Goal: Task Accomplishment & Management: Complete application form

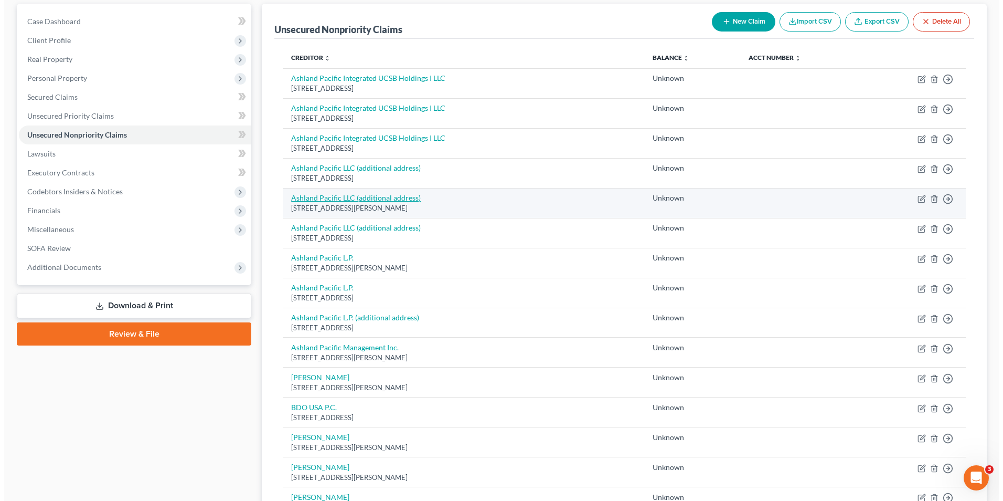
scroll to position [52, 0]
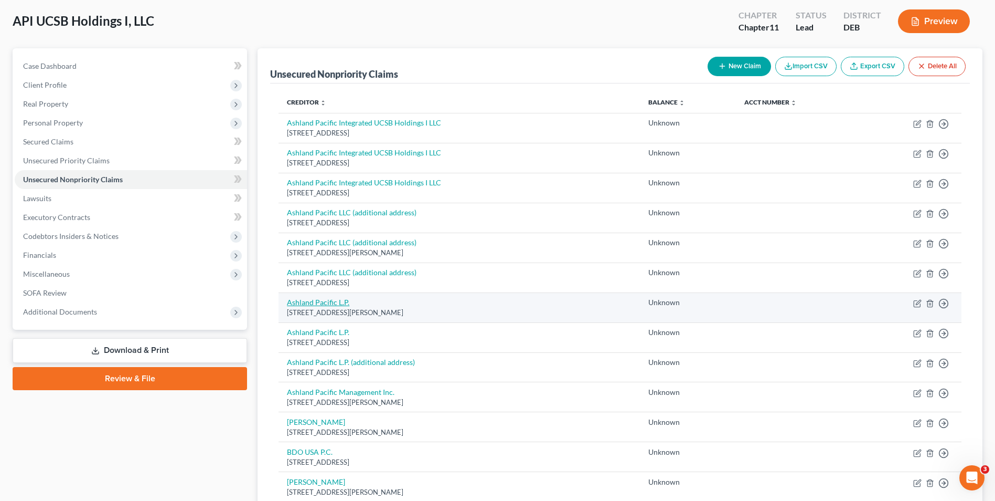
click at [317, 299] on link "Ashland Pacific L.P." at bounding box center [318, 302] width 62 height 9
select select "4"
select select "2"
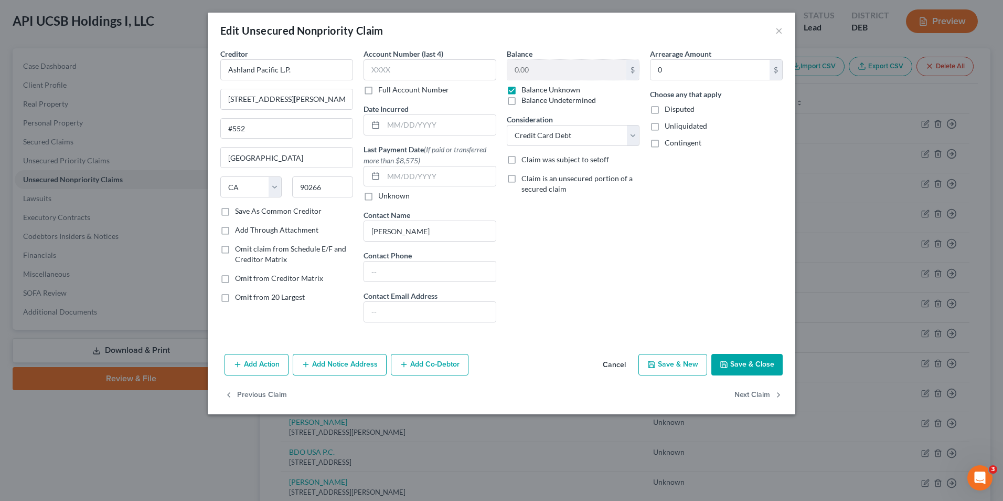
click at [235, 211] on label "Save As Common Creditor" at bounding box center [278, 211] width 87 height 10
click at [239, 211] on input "Save As Common Creditor" at bounding box center [242, 209] width 7 height 7
checkbox input "true"
click at [352, 367] on button "Add Notice Address" at bounding box center [340, 365] width 94 height 22
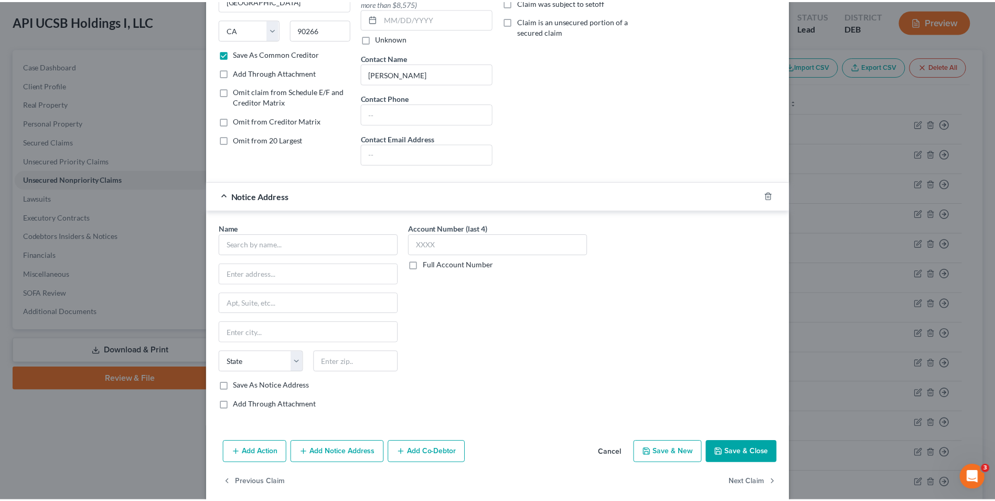
scroll to position [171, 0]
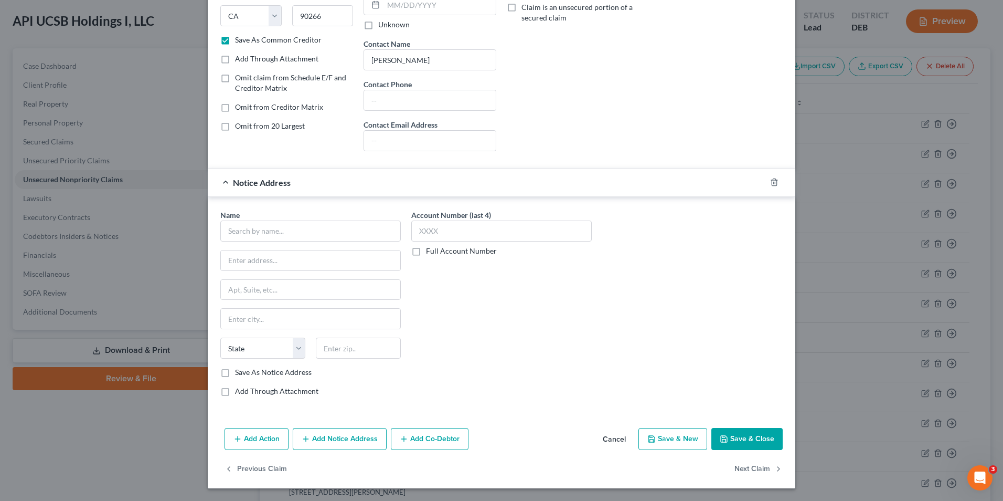
click at [233, 186] on span "Notice Address" at bounding box center [262, 182] width 58 height 10
click at [221, 181] on div "Notice Address" at bounding box center [487, 182] width 558 height 28
click at [614, 438] on button "Cancel" at bounding box center [615, 439] width 40 height 21
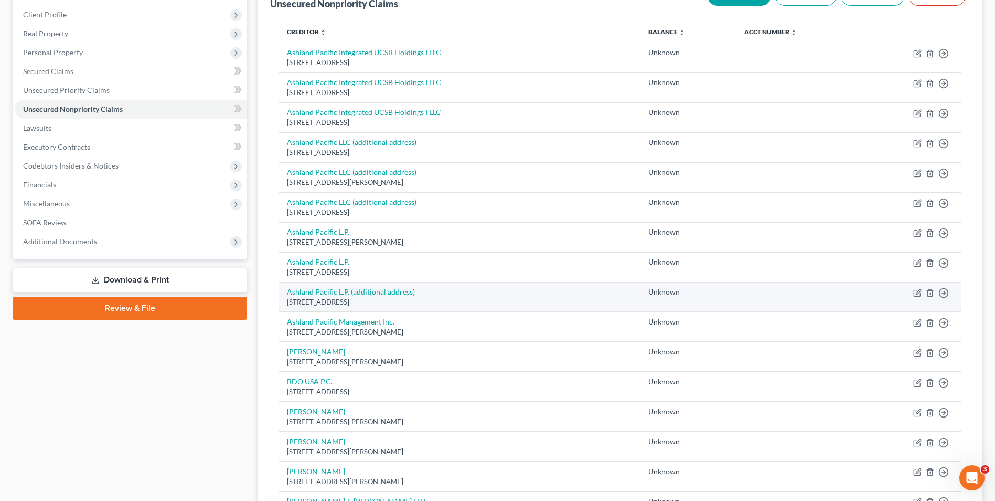
scroll to position [157, 0]
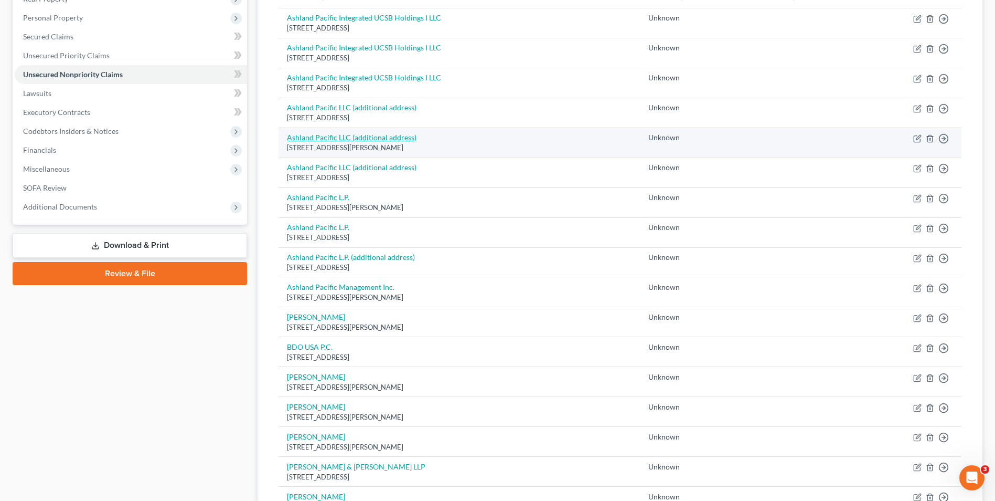
click at [371, 136] on link "Ashland Pacific LLC (additional address)" at bounding box center [352, 137] width 130 height 9
select select "4"
select select "2"
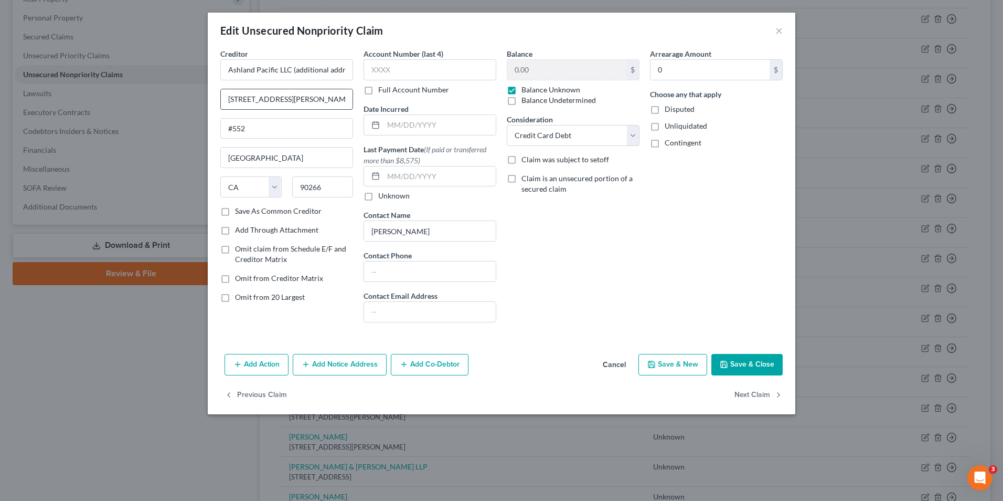
click at [336, 102] on input "[STREET_ADDRESS][PERSON_NAME]" at bounding box center [287, 99] width 132 height 20
click at [295, 70] on input "Ashland Pacific LLC (additional address)" at bounding box center [286, 69] width 133 height 21
type input "Ashland Pacific LLC (main address)"
click at [235, 213] on label "Save As Common Creditor" at bounding box center [278, 211] width 87 height 10
click at [239, 213] on input "Save As Common Creditor" at bounding box center [242, 209] width 7 height 7
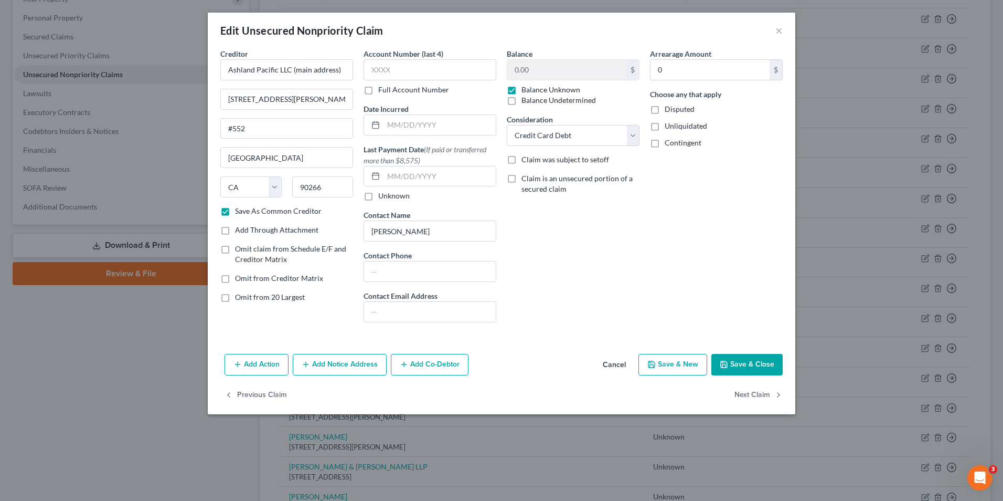
click at [732, 360] on button "Save & Close" at bounding box center [747, 365] width 71 height 22
checkbox input "false"
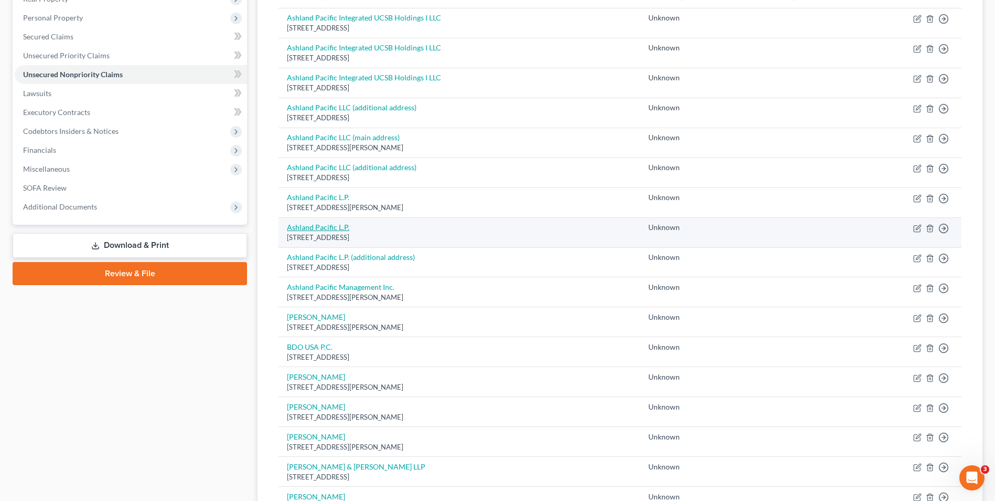
click at [324, 226] on link "Ashland Pacific L.P." at bounding box center [318, 226] width 62 height 9
select select "4"
select select "2"
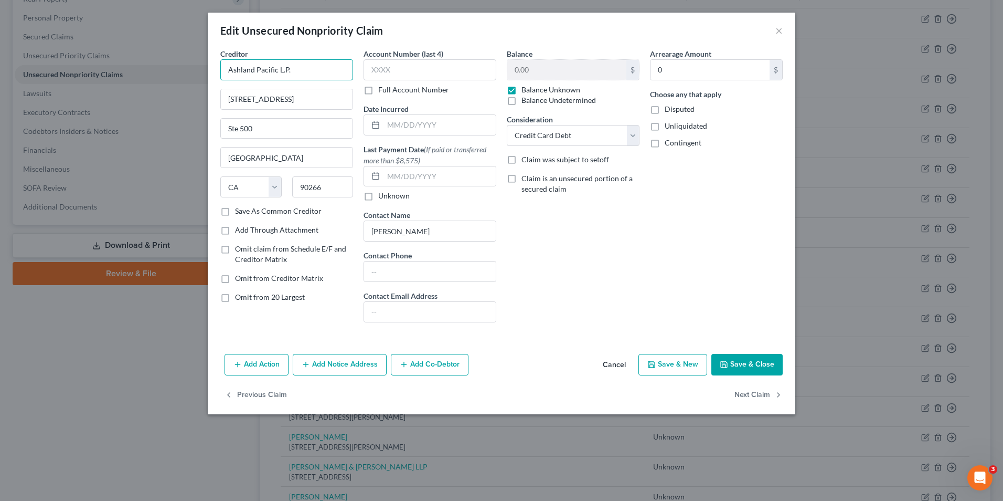
click at [306, 70] on input "Ashland Pacific L.P." at bounding box center [286, 69] width 133 height 21
type input "Ashland Pacific L.P. (additional address)"
click at [754, 366] on button "Save & Close" at bounding box center [747, 365] width 71 height 22
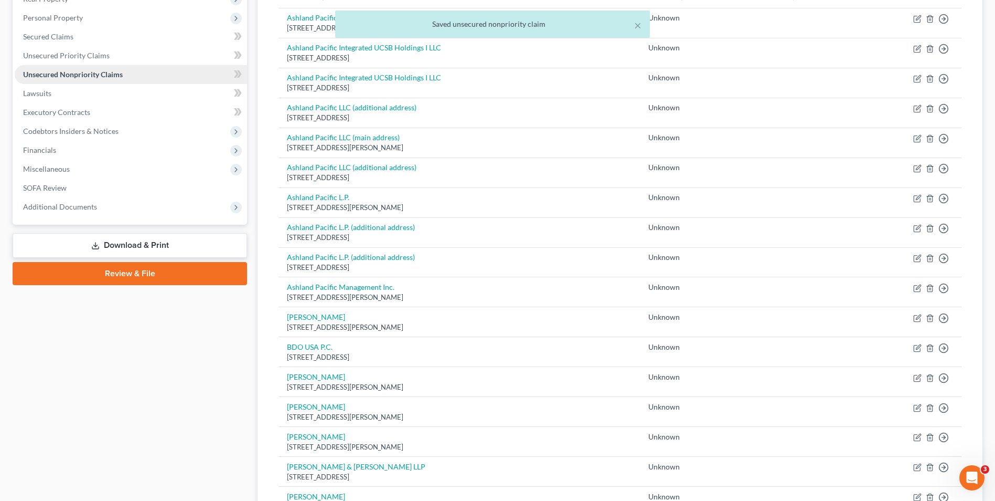
scroll to position [0, 0]
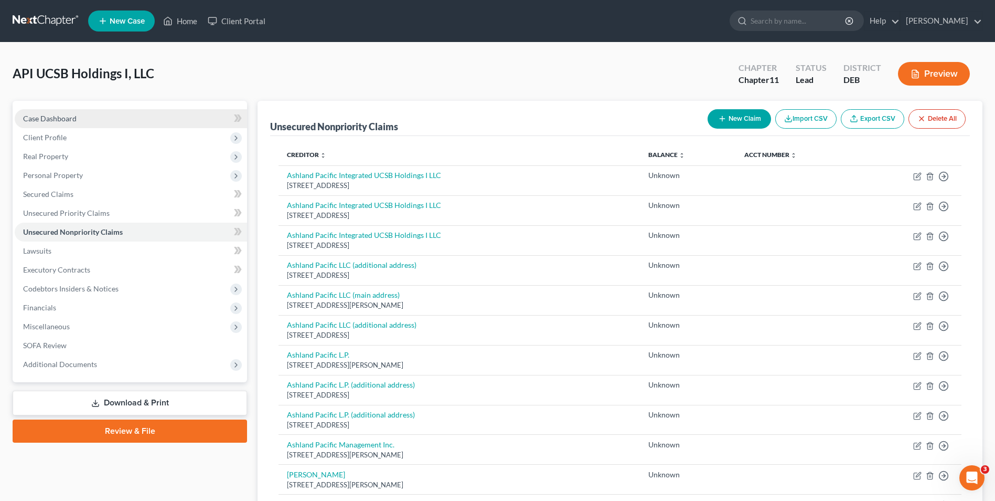
click at [66, 114] on span "Case Dashboard" at bounding box center [50, 118] width 54 height 9
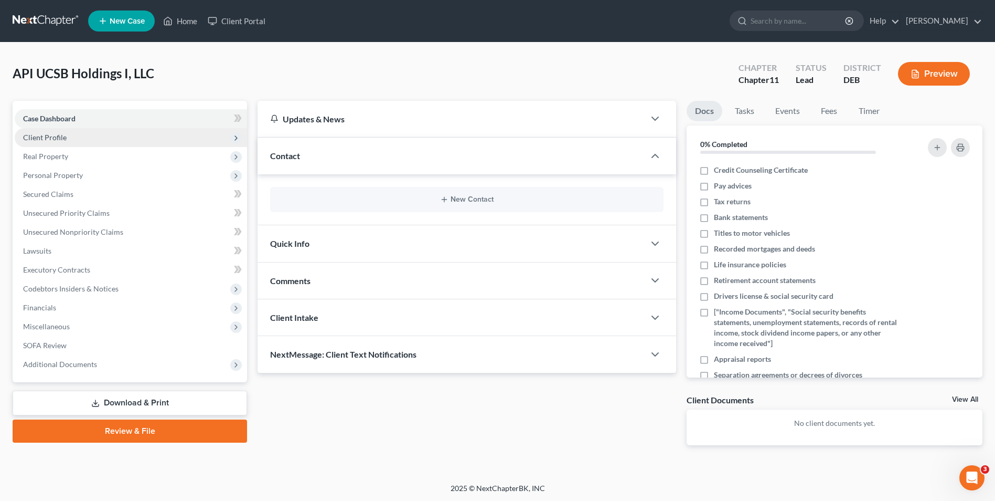
click at [53, 135] on span "Client Profile" at bounding box center [45, 137] width 44 height 9
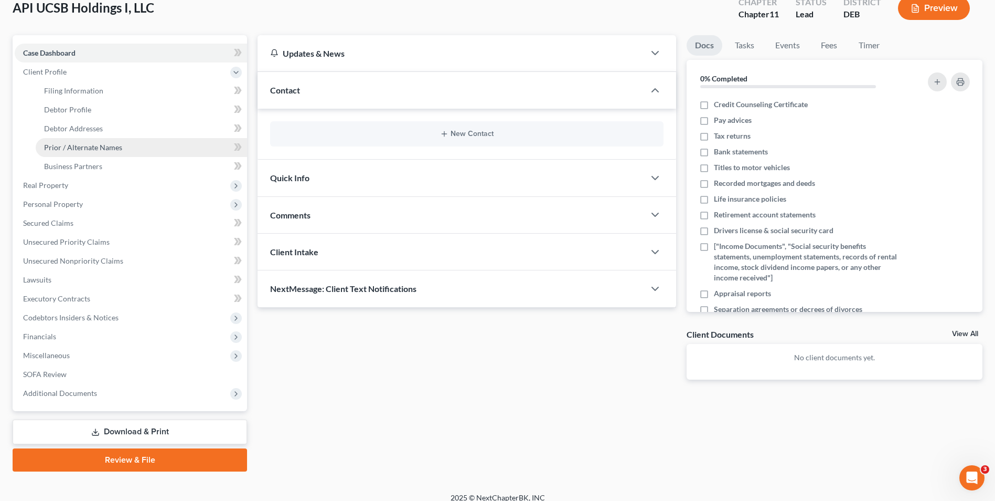
scroll to position [76, 0]
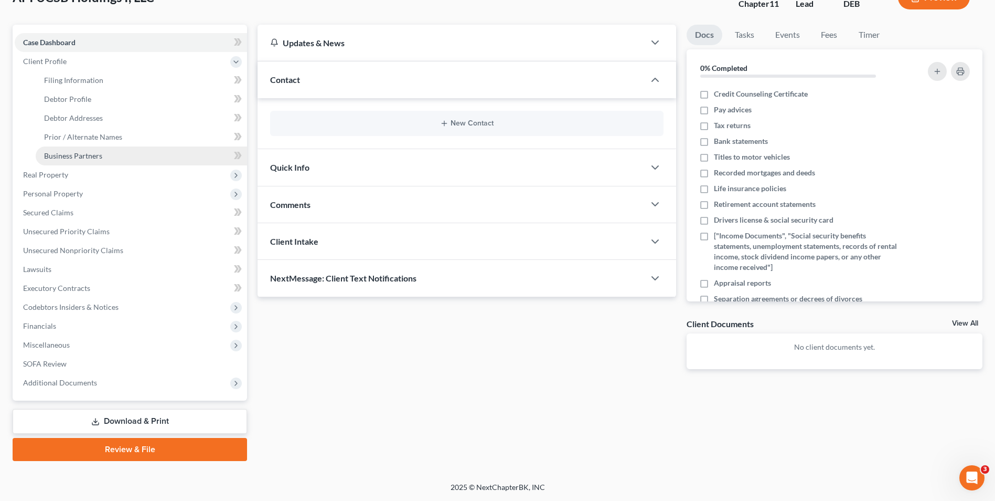
click at [92, 153] on span "Business Partners" at bounding box center [73, 155] width 58 height 9
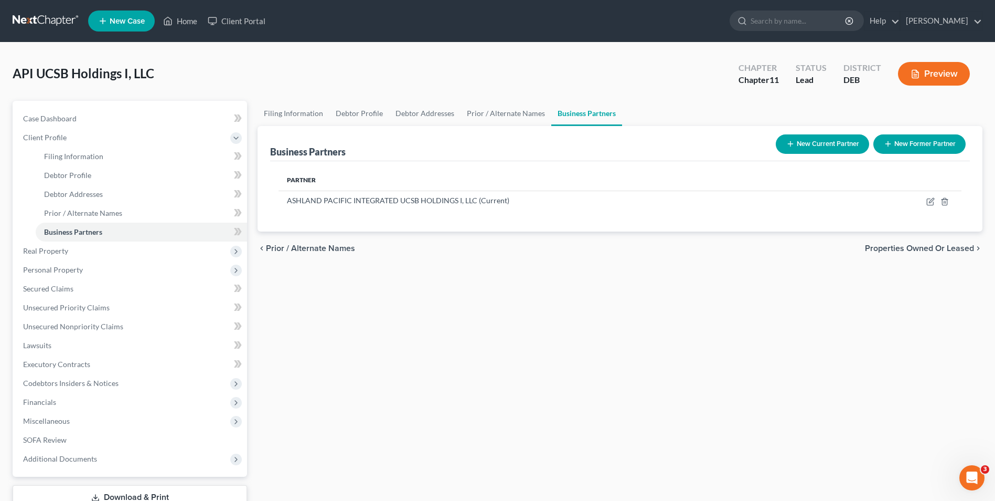
click at [493, 348] on div "Filing Information Debtor Profile Debtor Addresses Prior / Alternate Names Busi…" at bounding box center [620, 319] width 736 height 436
